Goal: Task Accomplishment & Management: Manage account settings

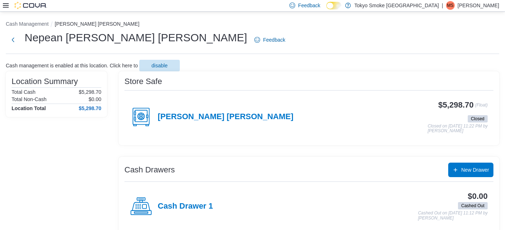
scroll to position [168, 0]
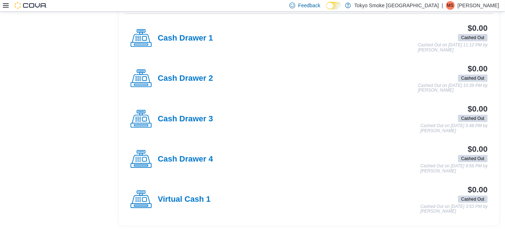
click at [471, 5] on p "Michael Slauenwhite" at bounding box center [479, 5] width 42 height 9
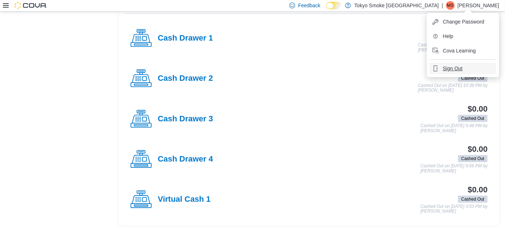
click at [442, 72] on button "Sign Out" at bounding box center [463, 69] width 67 height 12
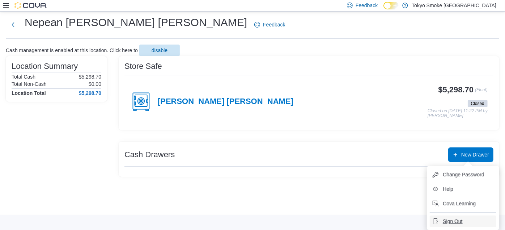
scroll to position [15, 0]
